Goal: Information Seeking & Learning: Check status

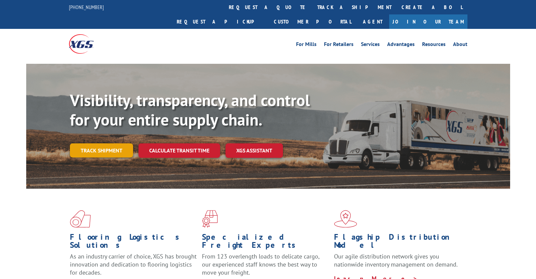
click at [96, 143] on link "Track shipment" at bounding box center [101, 150] width 63 height 14
click at [0, 0] on input at bounding box center [0, 0] width 0 height 0
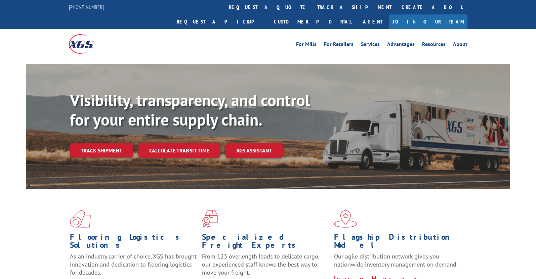
click at [0, 0] on input at bounding box center [0, 0] width 0 height 0
click at [0, 0] on form "Select category... Probill BOL PO TRACK SHIPMENT" at bounding box center [0, 0] width 0 height 0
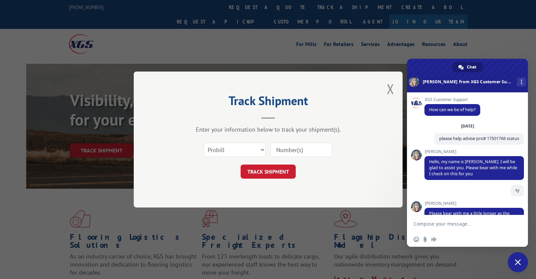
click at [291, 149] on input at bounding box center [301, 150] width 62 height 14
click at [289, 148] on input at bounding box center [301, 150] width 62 height 14
click at [290, 152] on input at bounding box center [301, 150] width 62 height 14
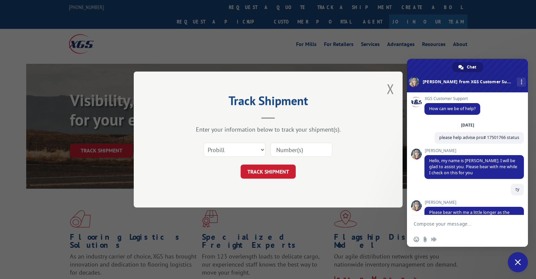
click at [297, 152] on input at bounding box center [301, 150] width 62 height 14
click at [298, 150] on input at bounding box center [301, 150] width 62 height 14
paste input "17009382"
type input "17009382"
click at [272, 168] on button "TRACK SHIPMENT" at bounding box center [268, 172] width 55 height 14
